Goal: Register for event/course

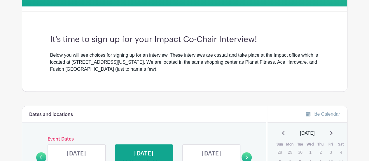
scroll to position [110, 0]
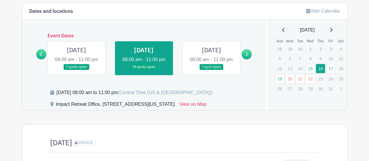
scroll to position [249, 0]
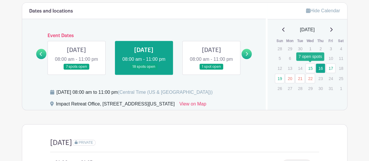
click at [312, 66] on link "15" at bounding box center [310, 68] width 10 height 10
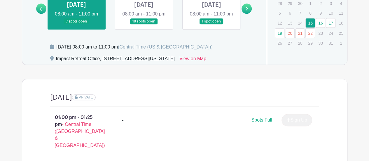
scroll to position [286, 0]
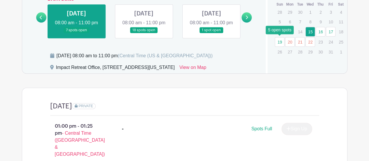
click at [279, 42] on link "19" at bounding box center [279, 42] width 10 height 10
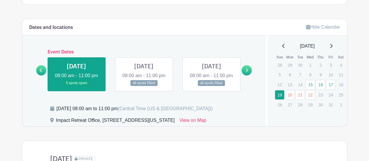
scroll to position [233, 0]
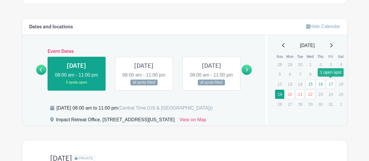
click at [329, 81] on link "17" at bounding box center [330, 84] width 10 height 10
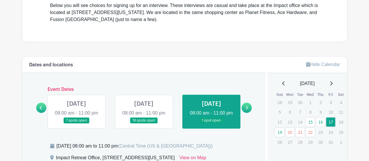
scroll to position [198, 0]
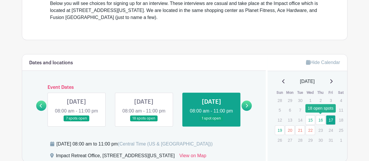
click at [322, 117] on link "16" at bounding box center [320, 120] width 10 height 10
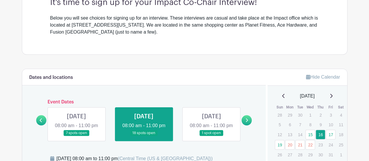
scroll to position [187, 0]
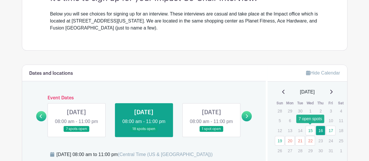
click at [311, 130] on link "15" at bounding box center [310, 130] width 10 height 10
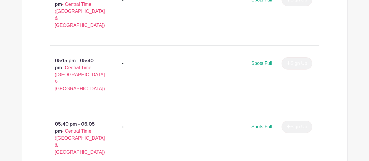
scroll to position [983, 0]
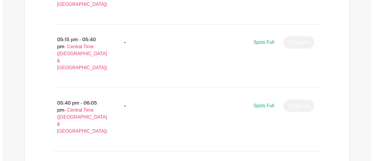
scroll to position [1003, 0]
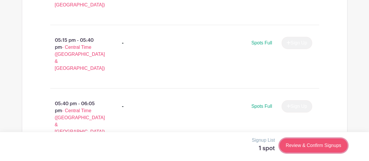
click at [308, 141] on link "Review & Confirm Signups" at bounding box center [313, 145] width 68 height 14
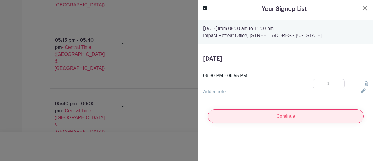
click at [296, 117] on input "Continue" at bounding box center [286, 116] width 156 height 14
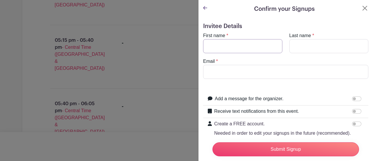
click at [248, 52] on input "First name" at bounding box center [242, 46] width 79 height 14
type input "Matthew"
type input "Kim"
type input "matthew.kim0228@gmail.com"
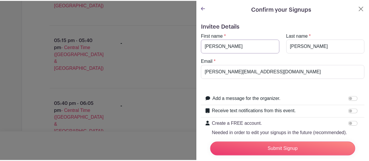
scroll to position [35, 0]
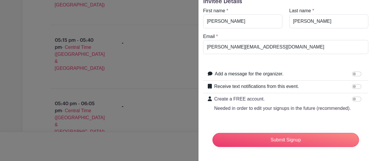
click at [368, 156] on div at bounding box center [369, 156] width 0 height 0
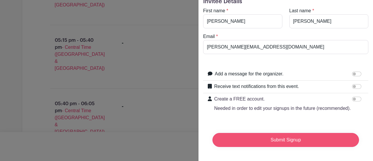
click at [281, 134] on input "Submit Signup" at bounding box center [285, 140] width 147 height 14
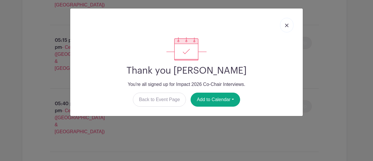
click at [288, 23] on link at bounding box center [286, 25] width 13 height 15
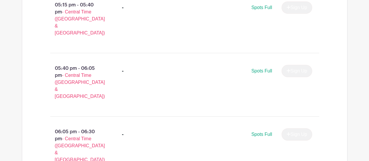
scroll to position [1024, 0]
